Goal: Task Accomplishment & Management: Complete application form

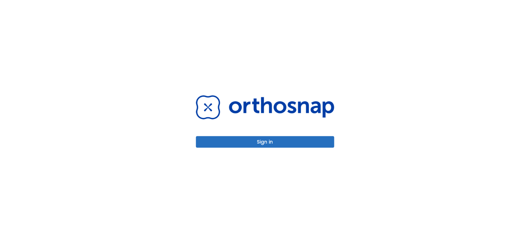
click at [321, 141] on button "Sign in" at bounding box center [265, 142] width 138 height 12
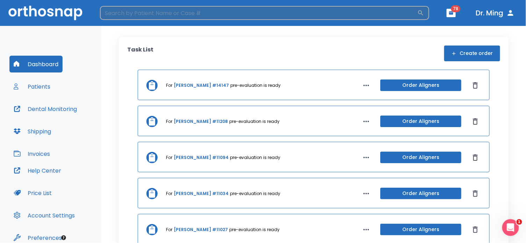
click at [211, 16] on input "search" at bounding box center [258, 13] width 317 height 14
type input "[PERSON_NAME]"
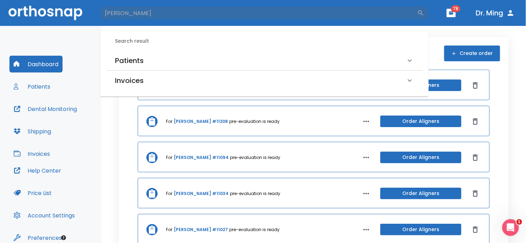
click at [124, 63] on h6 "Patients" at bounding box center [129, 60] width 29 height 11
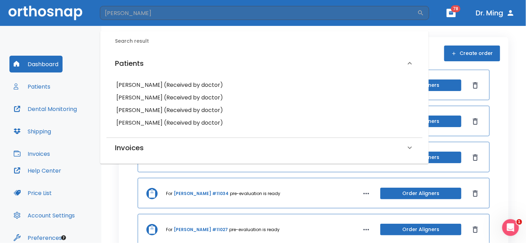
click at [132, 82] on h6 "[PERSON_NAME] (Received by doctor)" at bounding box center [264, 85] width 297 height 10
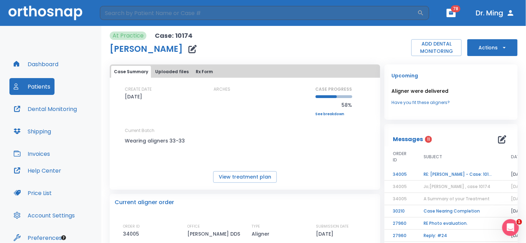
click at [272, 48] on div "At Practice Case: 10174 [PERSON_NAME] ADD DENTAL MONITORING Actions" at bounding box center [314, 43] width 408 height 24
click at [485, 48] on button "Actions" at bounding box center [492, 47] width 50 height 17
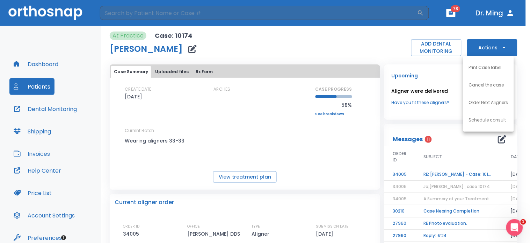
click at [485, 48] on div at bounding box center [265, 121] width 530 height 243
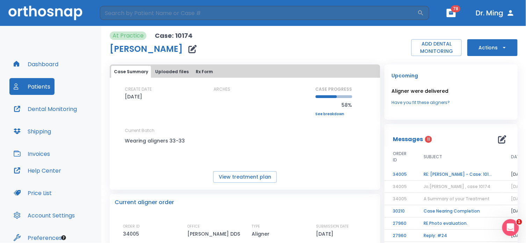
click at [489, 43] on button "Actions" at bounding box center [492, 47] width 50 height 17
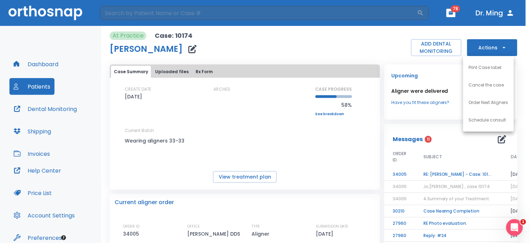
click at [486, 103] on p "Order Next Aligners" at bounding box center [489, 102] width 40 height 6
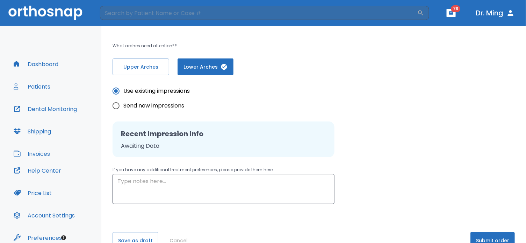
scroll to position [152, 0]
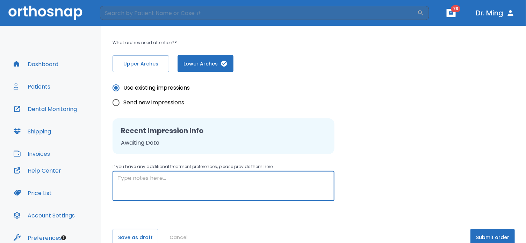
click at [185, 186] on textarea at bounding box center [223, 186] width 212 height 24
click at [464, 114] on div "Use existing impressions Send new impressions Recent Impression Info Awaiting D…" at bounding box center [314, 136] width 402 height 129
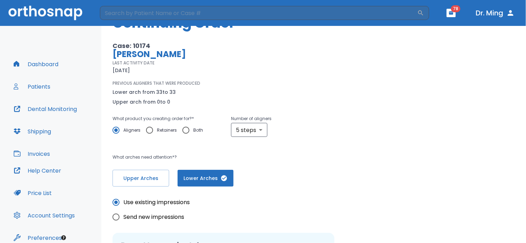
scroll to position [38, 0]
click at [258, 130] on body "​ 78 Dr. Ming Dashboard Patients Dental Monitoring Shipping Invoices Help Cente…" at bounding box center [263, 121] width 526 height 243
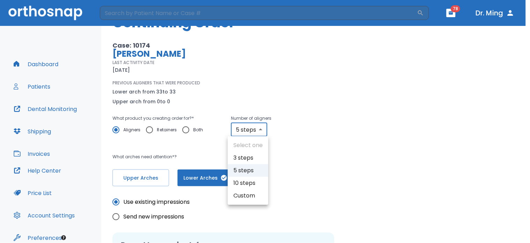
click at [248, 193] on li "Custom" at bounding box center [248, 195] width 41 height 13
type input "custom"
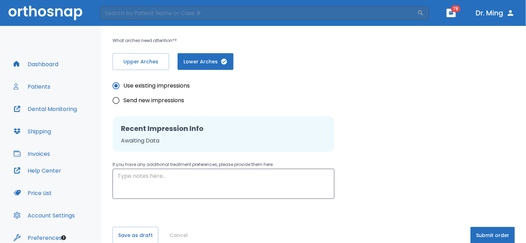
scroll to position [165, 0]
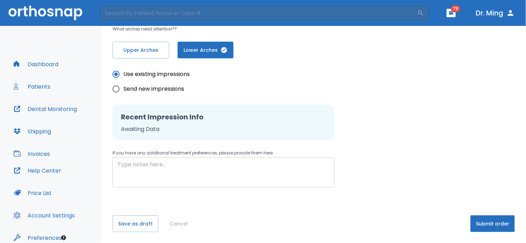
click at [212, 171] on textarea at bounding box center [223, 172] width 212 height 24
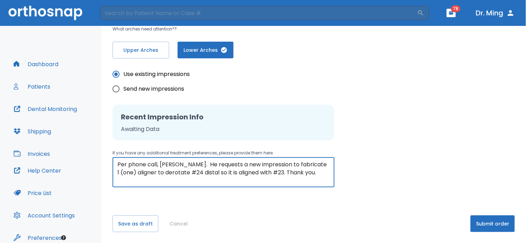
click at [198, 171] on textarea "Per phone call, Dr. Yan Pogoresky. He requests a new impression to fabricate 1 …" at bounding box center [223, 172] width 212 height 24
click at [204, 175] on textarea "Per phone call, Dr. Yan Pogoresky. He requests a new impression to fabricate 1 …" at bounding box center [223, 172] width 212 height 24
type textarea "Per phone call, Dr. Yan Pogoresky. He requests a new impression to fabricate 1 …"
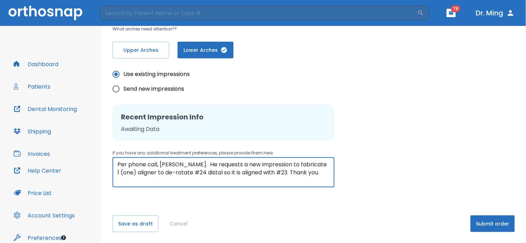
click at [117, 85] on input "Send new impressions" at bounding box center [116, 88] width 15 height 15
radio input "true"
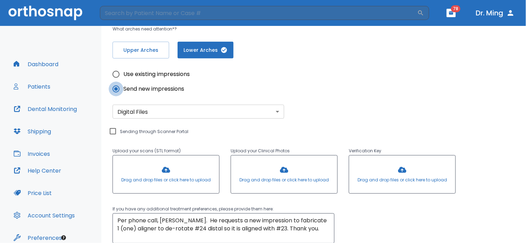
click at [117, 85] on input "Send new impressions" at bounding box center [116, 88] width 15 height 15
click at [274, 109] on body "​ 78 Dr. Ming Dashboard Patients Dental Monitoring Shipping Invoices Help Cente…" at bounding box center [263, 121] width 526 height 243
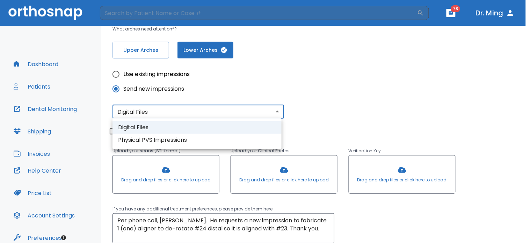
click at [267, 135] on li "Physical PVS Impressions" at bounding box center [197, 140] width 169 height 13
type input "physical"
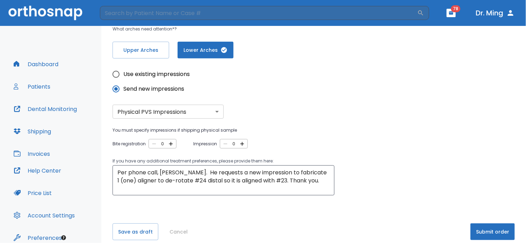
click at [273, 107] on div "Use existing impressions Send new impressions Physical PVS Impressions physical…" at bounding box center [224, 131] width 222 height 128
click at [172, 143] on icon "button" at bounding box center [171, 144] width 6 height 6
type input "1"
click at [242, 142] on icon "button" at bounding box center [243, 144] width 4 height 4
type input "1"
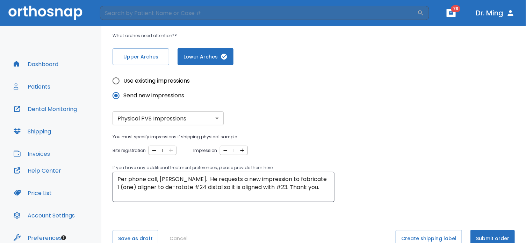
scroll to position [173, 0]
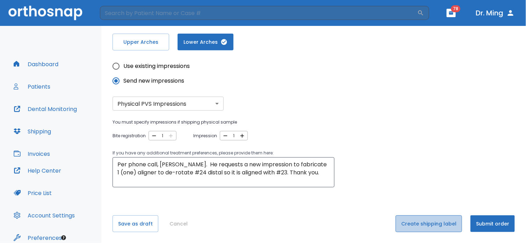
click at [429, 221] on button "Create shipping label" at bounding box center [429, 223] width 66 height 17
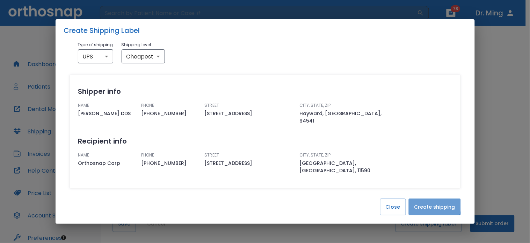
click at [428, 198] on button "Create shipping" at bounding box center [435, 206] width 52 height 17
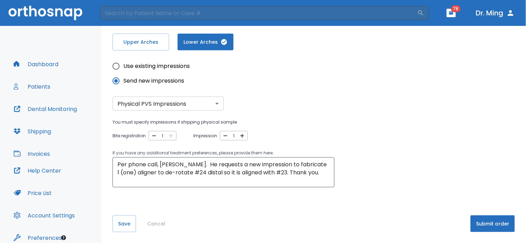
scroll to position [0, 0]
click at [491, 221] on button "Submit order" at bounding box center [493, 223] width 44 height 17
